Goal: Transaction & Acquisition: Purchase product/service

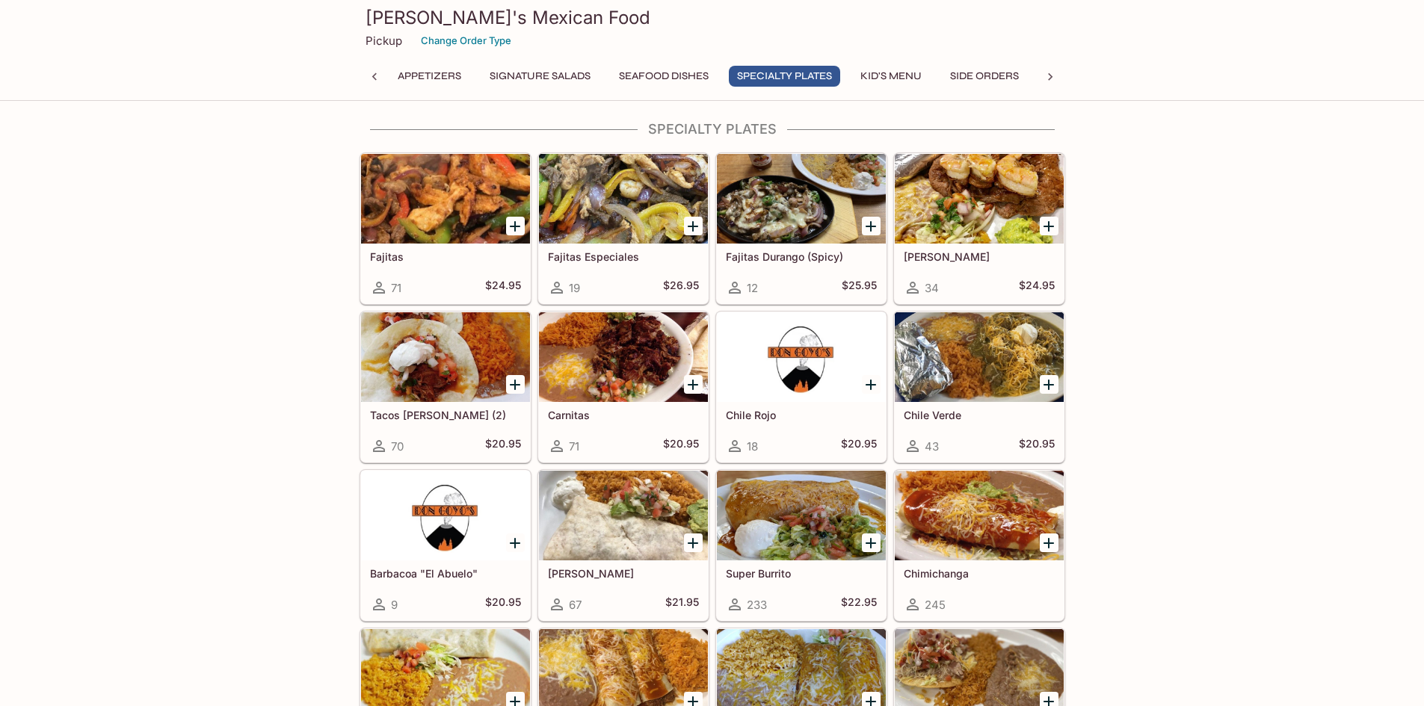
scroll to position [1196, 0]
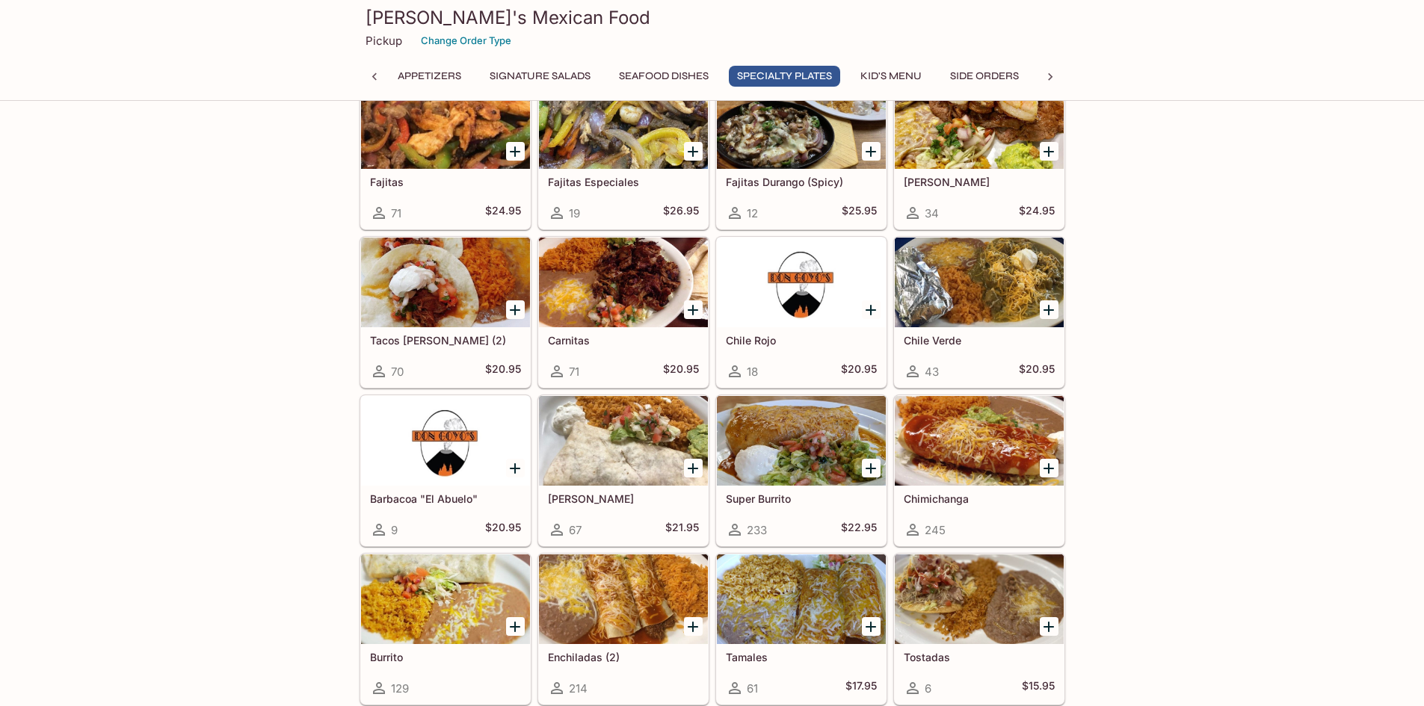
click at [600, 462] on div at bounding box center [623, 441] width 169 height 90
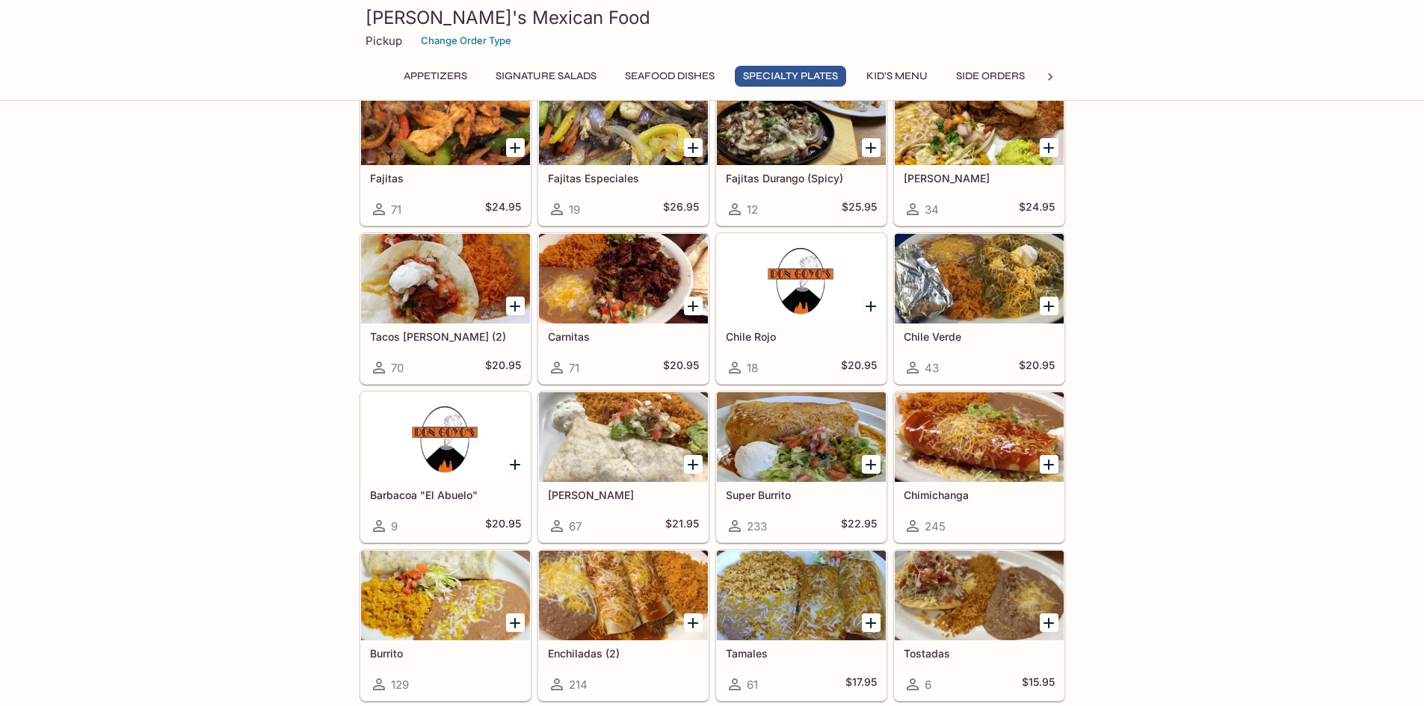
scroll to position [1349, 0]
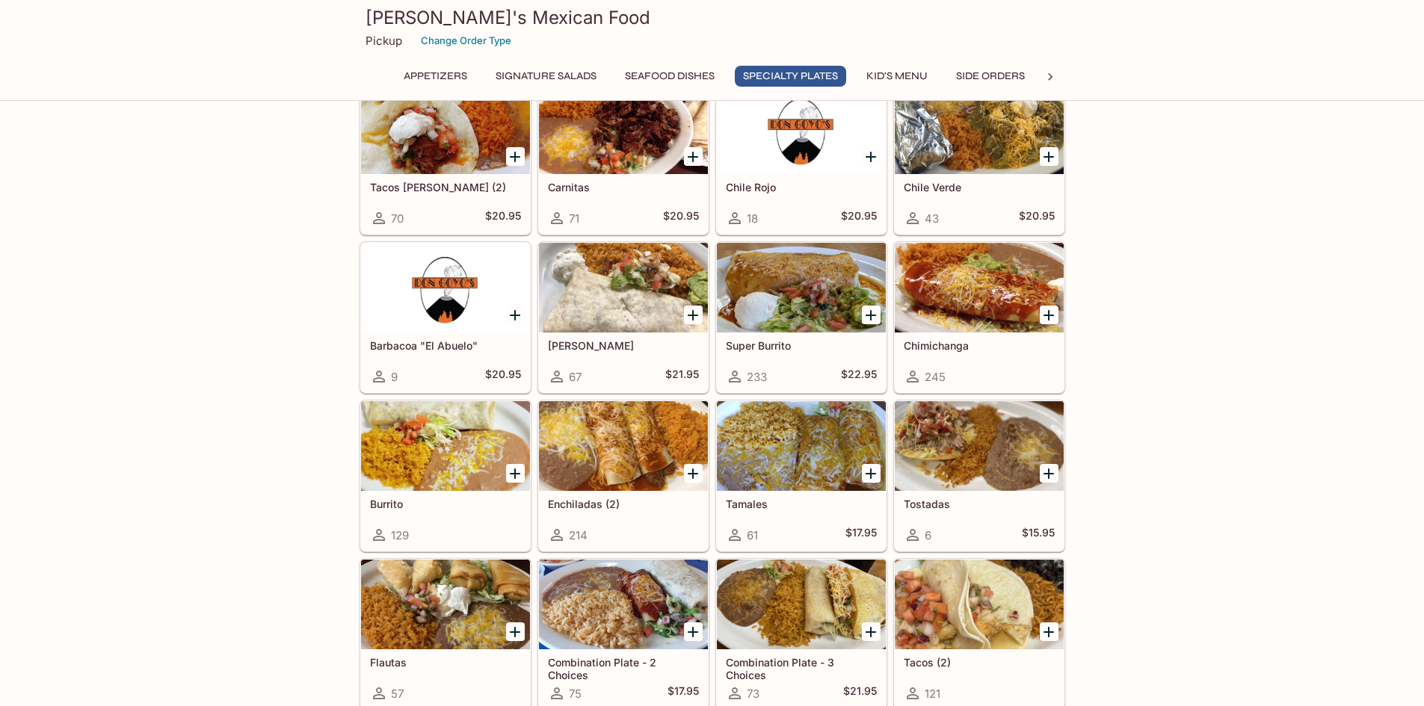
click at [816, 302] on div at bounding box center [801, 288] width 169 height 90
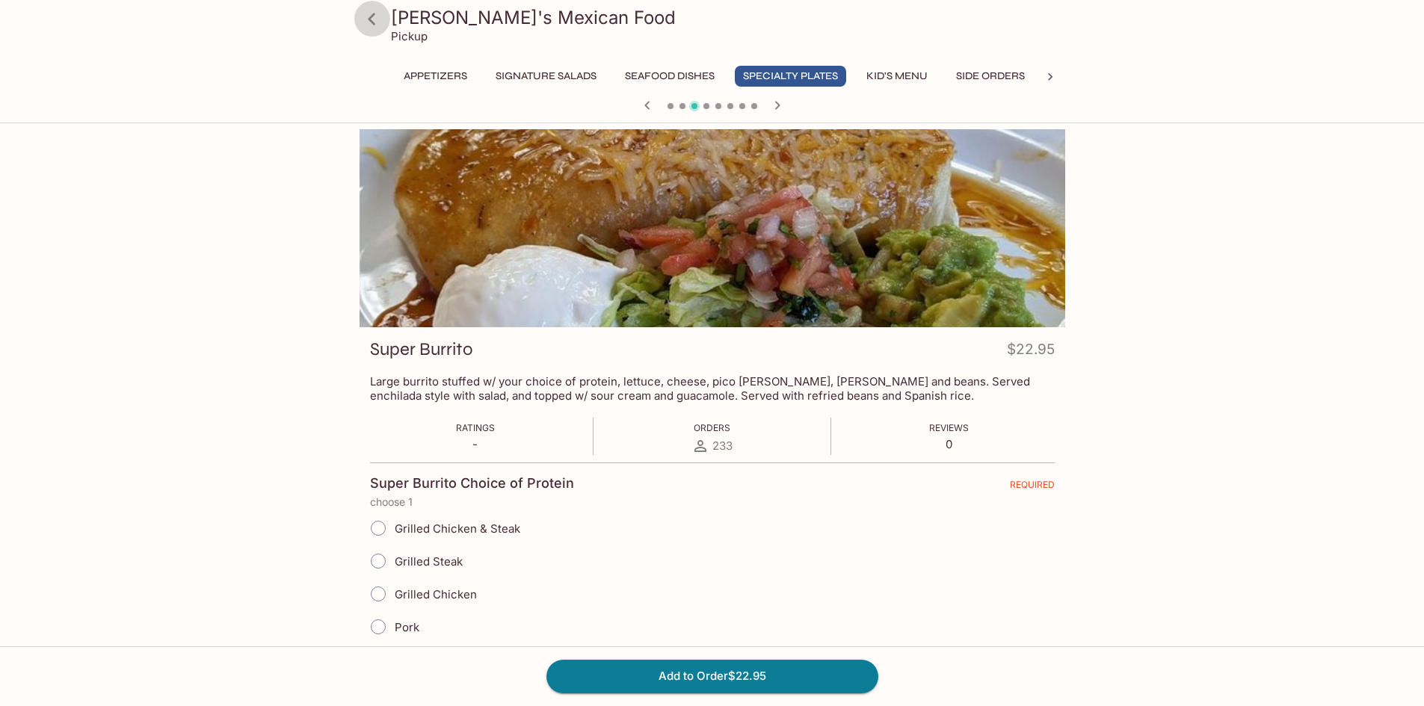
click at [369, 22] on icon at bounding box center [372, 19] width 26 height 26
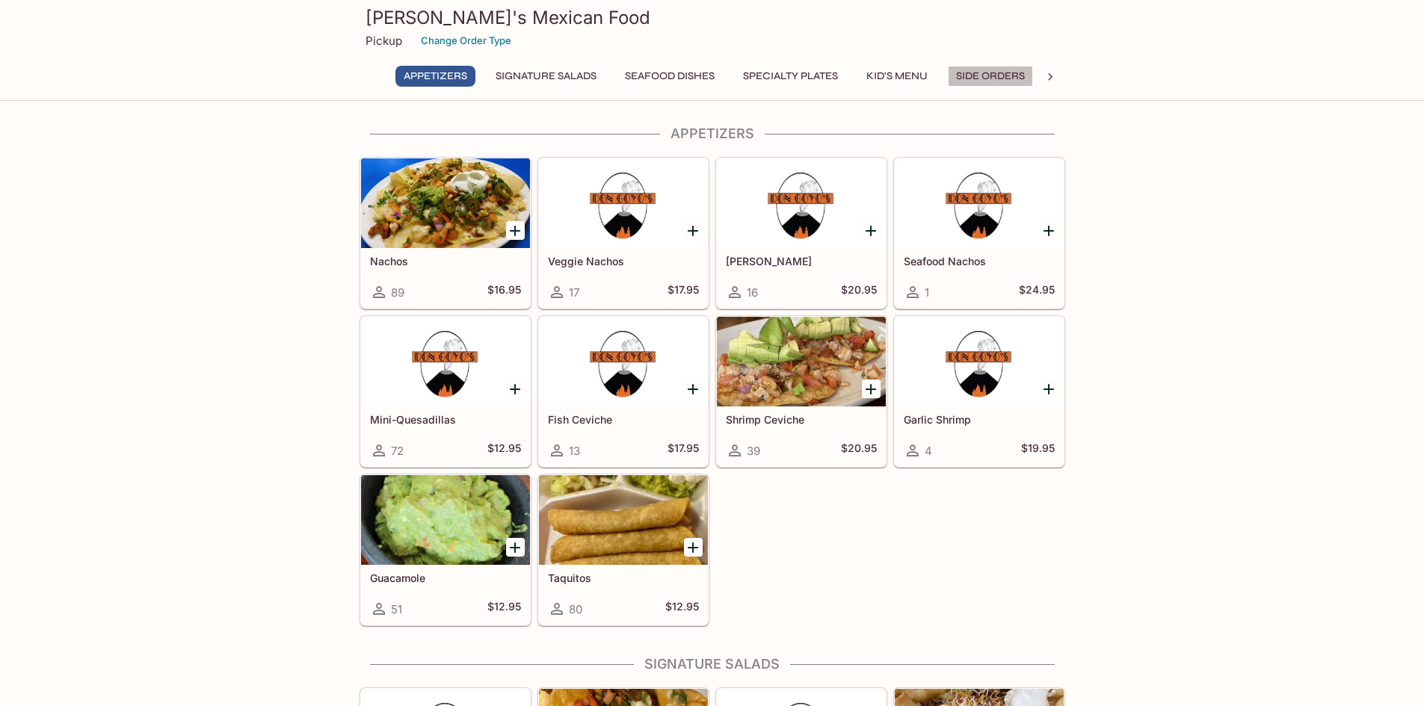
click at [1006, 70] on button "Side Orders" at bounding box center [990, 76] width 85 height 21
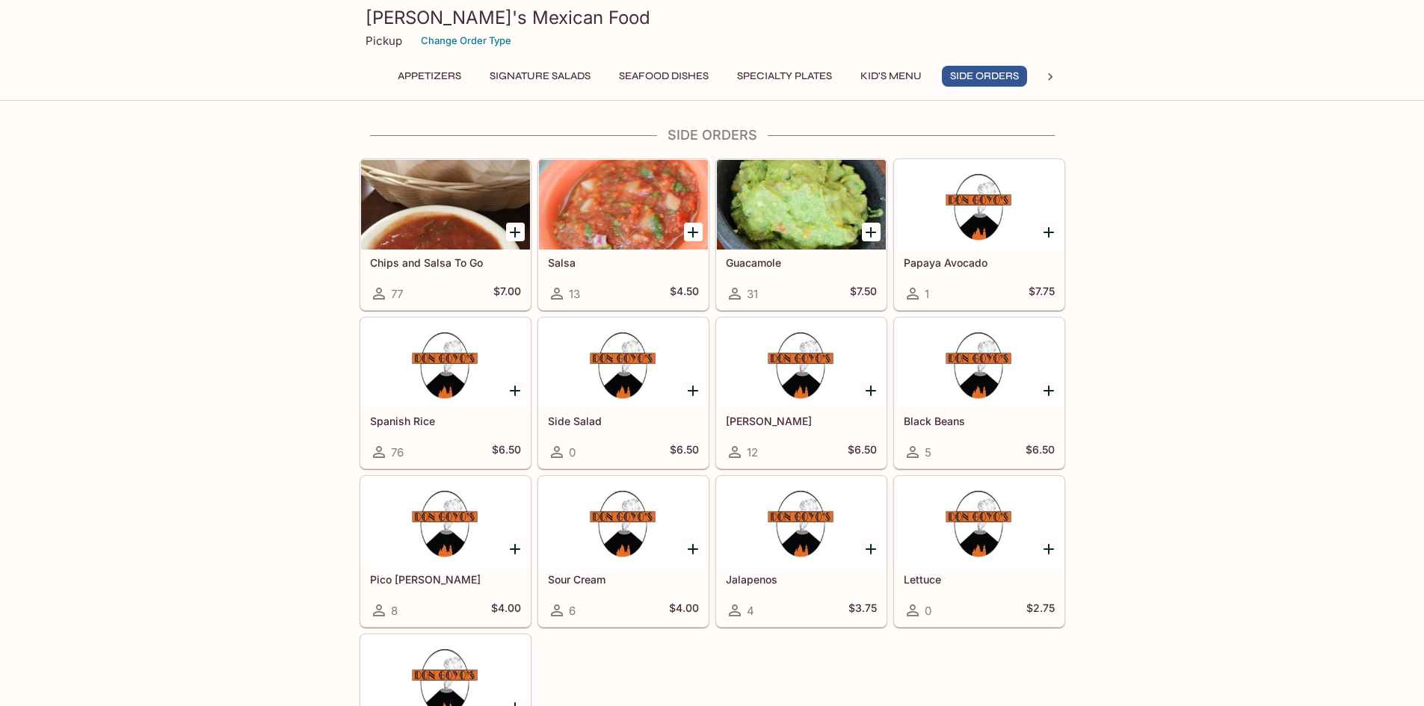
scroll to position [0, 7]
click at [416, 71] on button "Appetizers" at bounding box center [429, 76] width 80 height 21
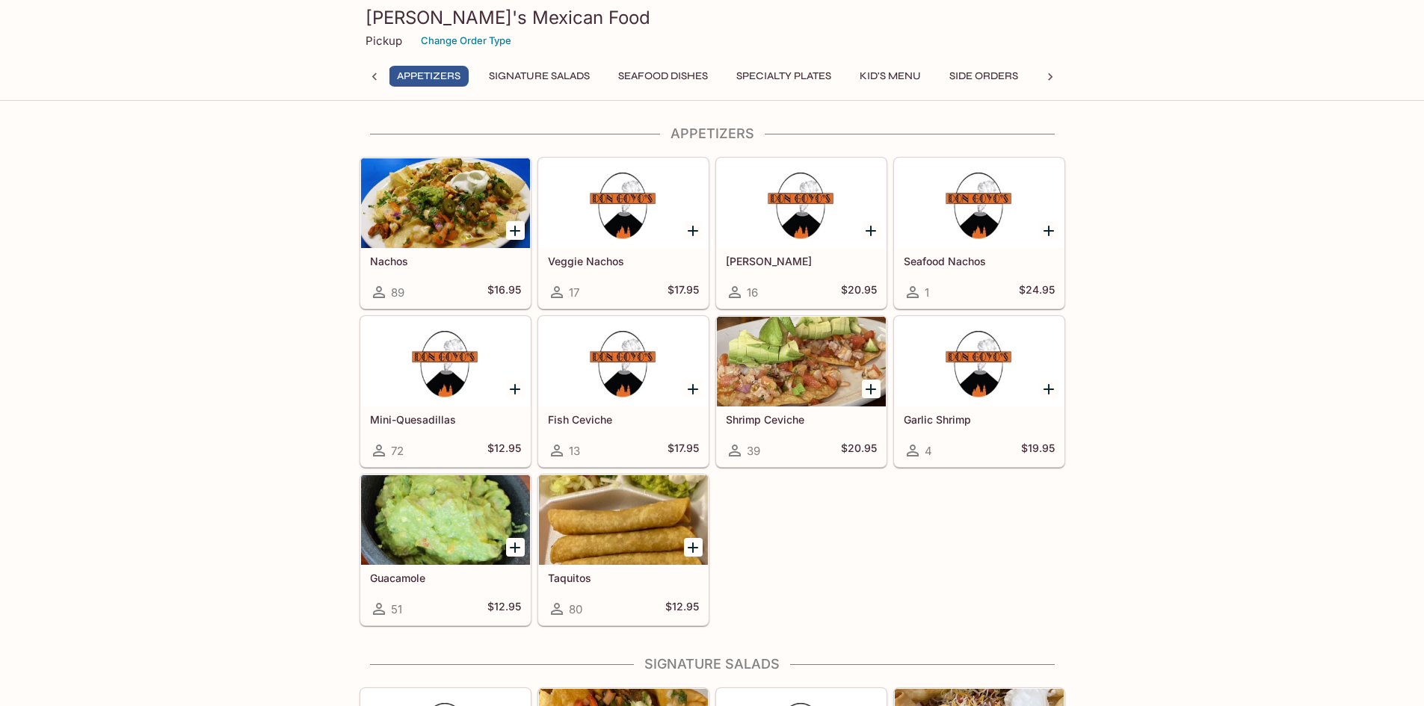
scroll to position [0, 6]
click at [376, 76] on icon at bounding box center [374, 77] width 15 height 15
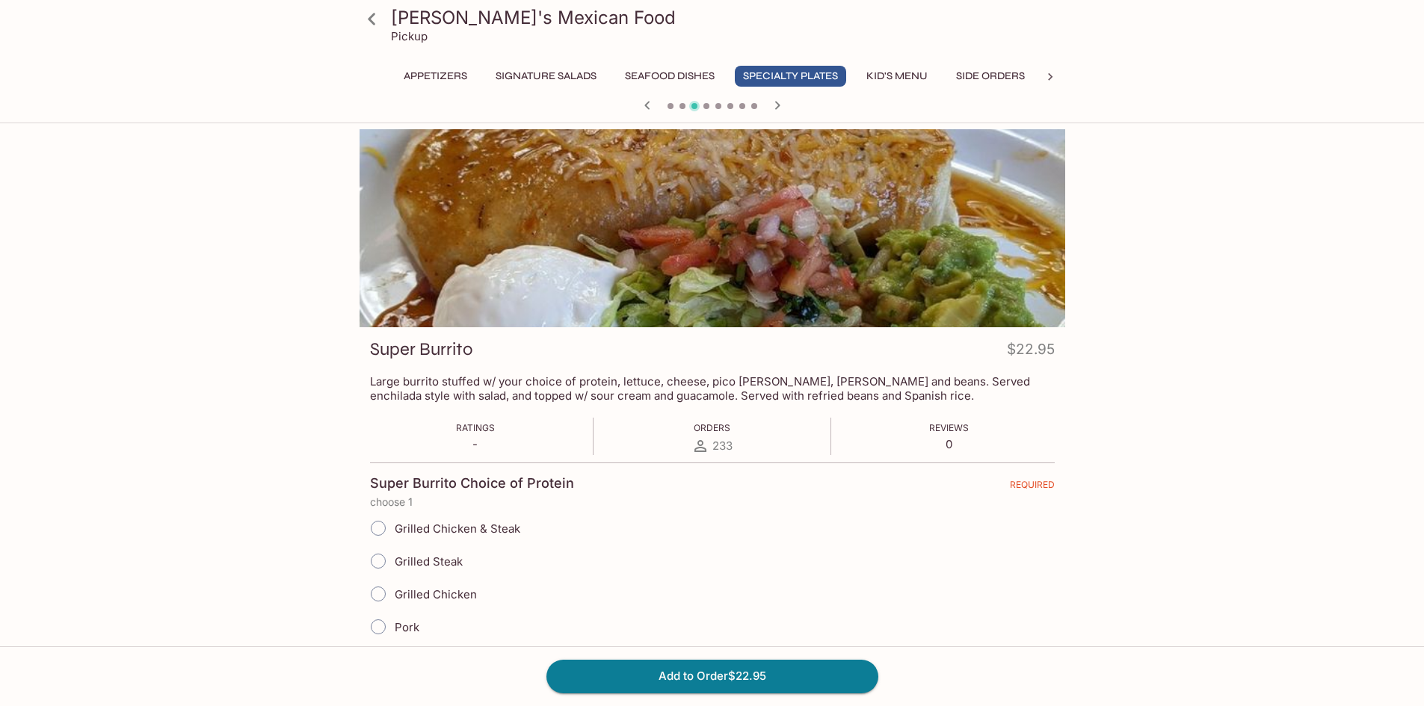
scroll to position [75, 0]
